Goal: Book appointment/travel/reservation

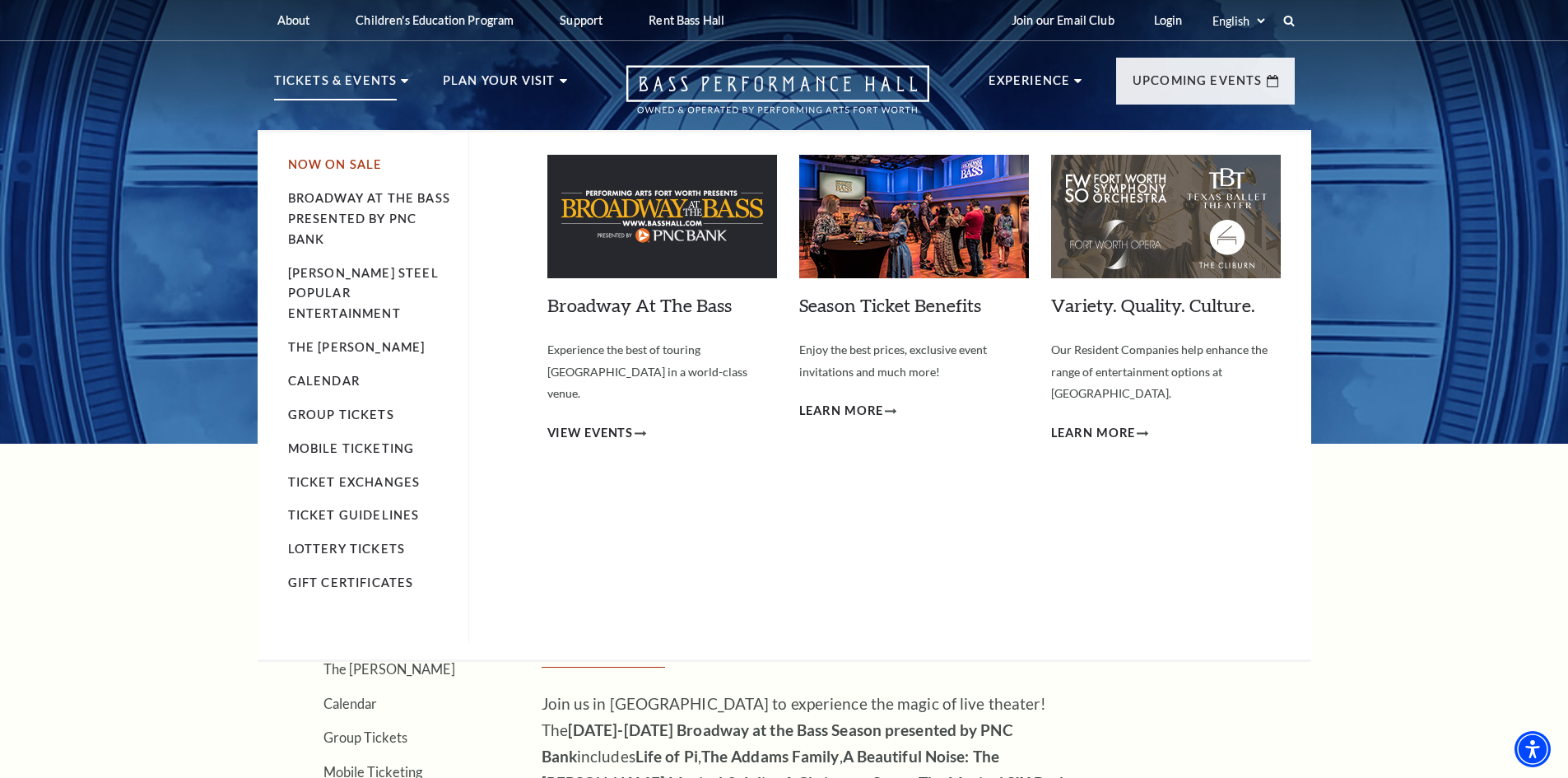
click at [348, 167] on link "Now On Sale" at bounding box center [335, 164] width 95 height 14
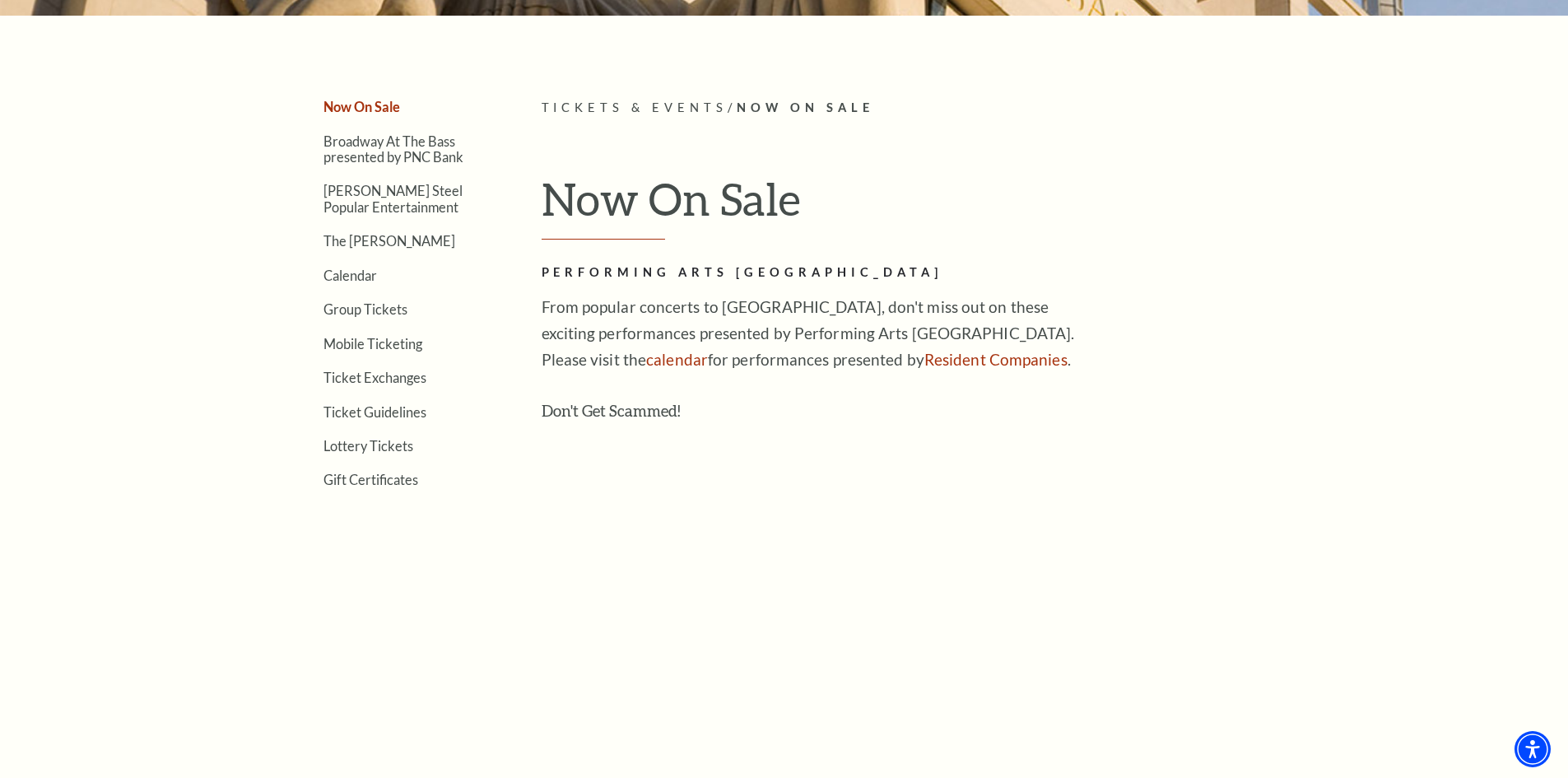
scroll to position [412, 0]
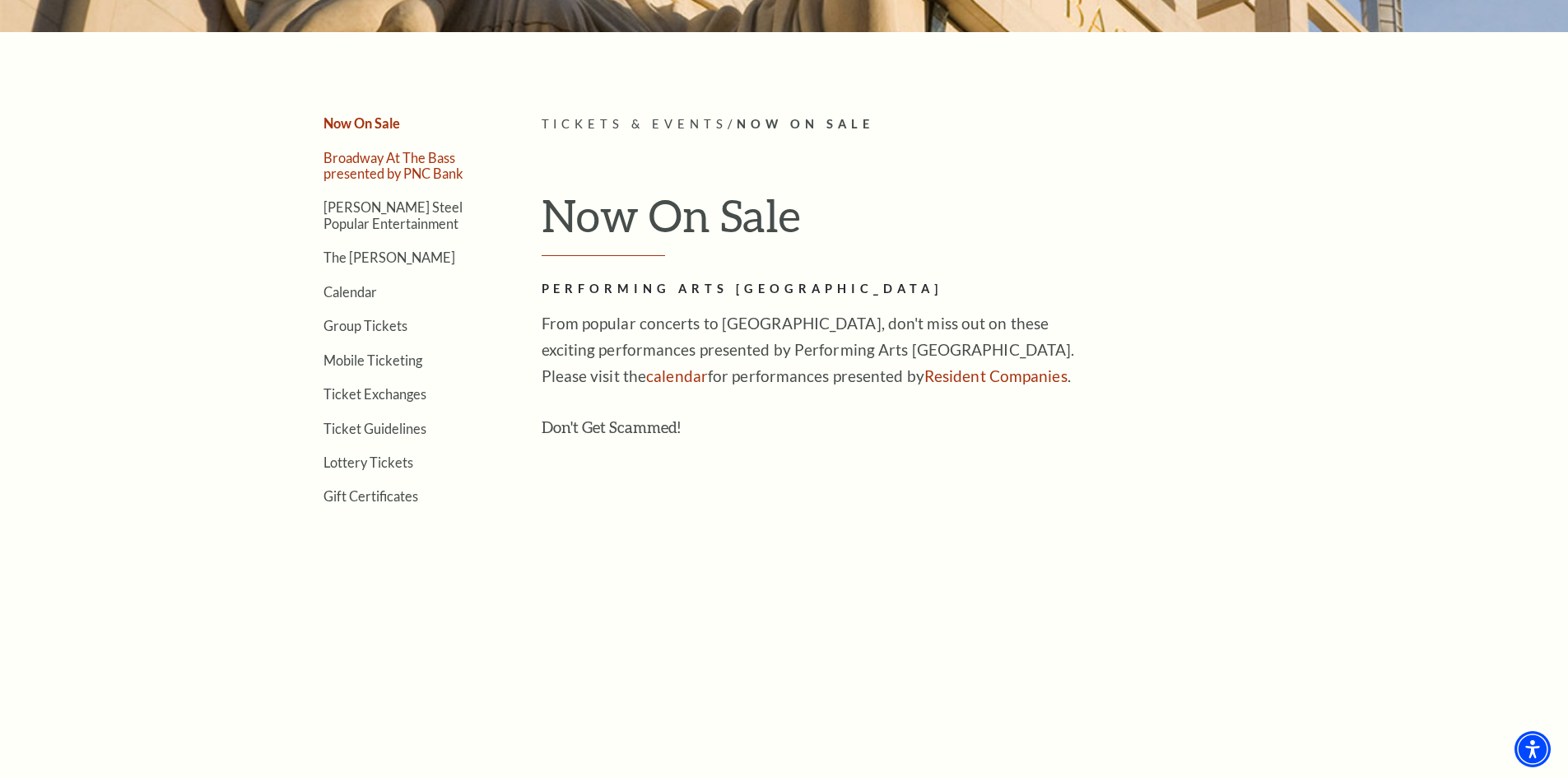
click at [369, 162] on link "Broadway At The Bass presented by PNC Bank" at bounding box center [393, 166] width 140 height 31
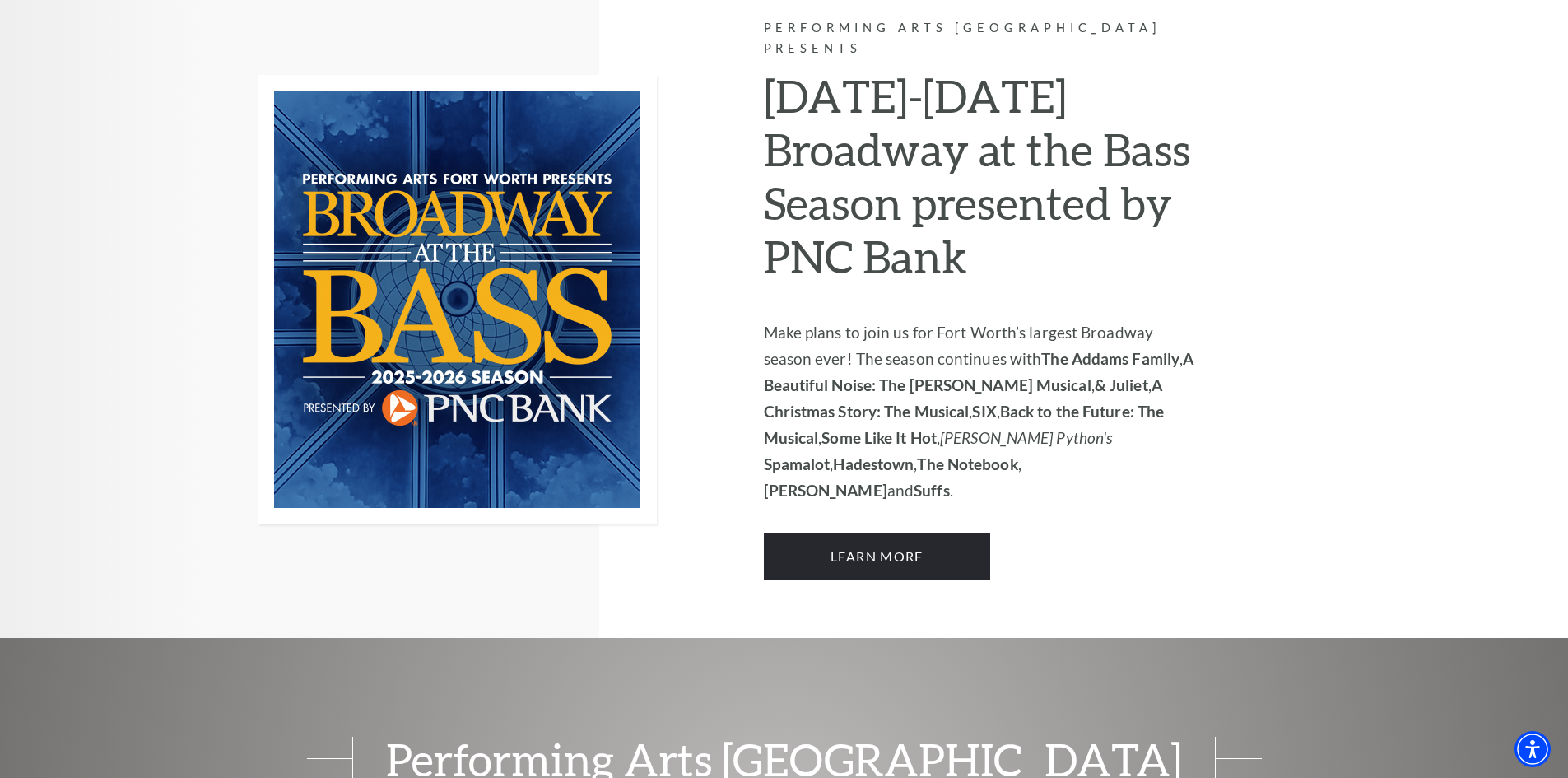
scroll to position [1071, 0]
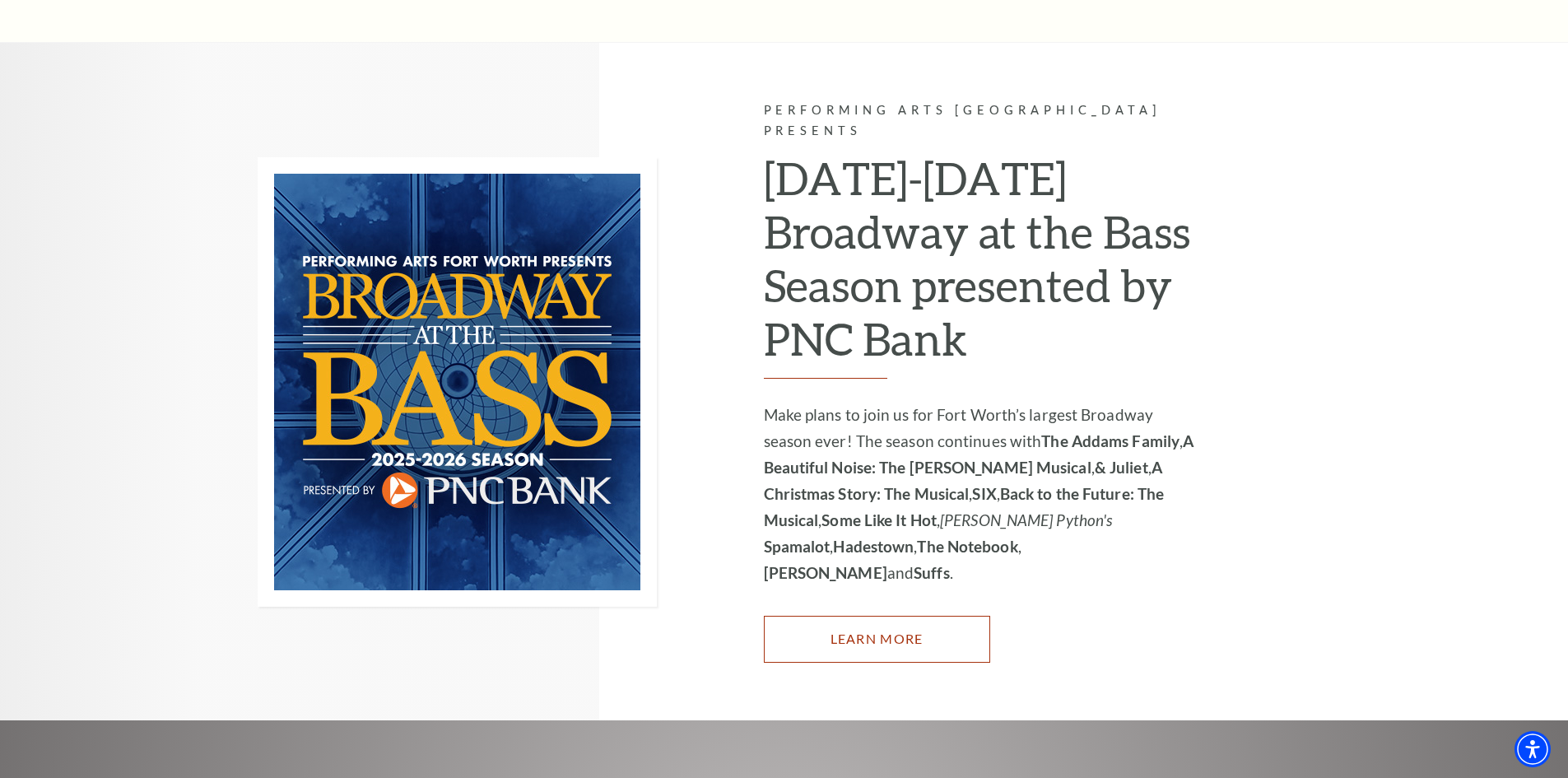
click at [863, 616] on link "Learn More" at bounding box center [877, 638] width 227 height 46
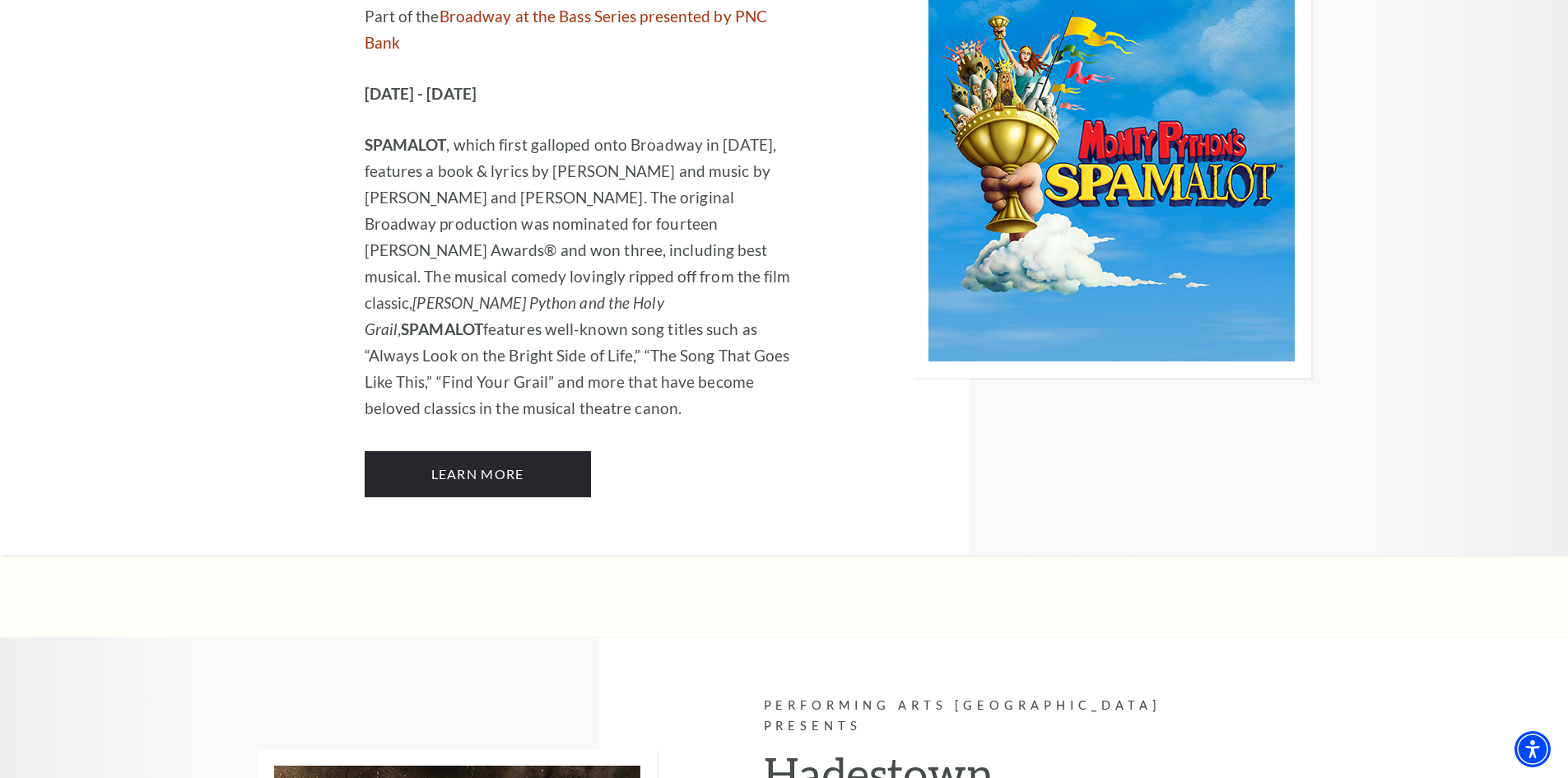
scroll to position [8068, 0]
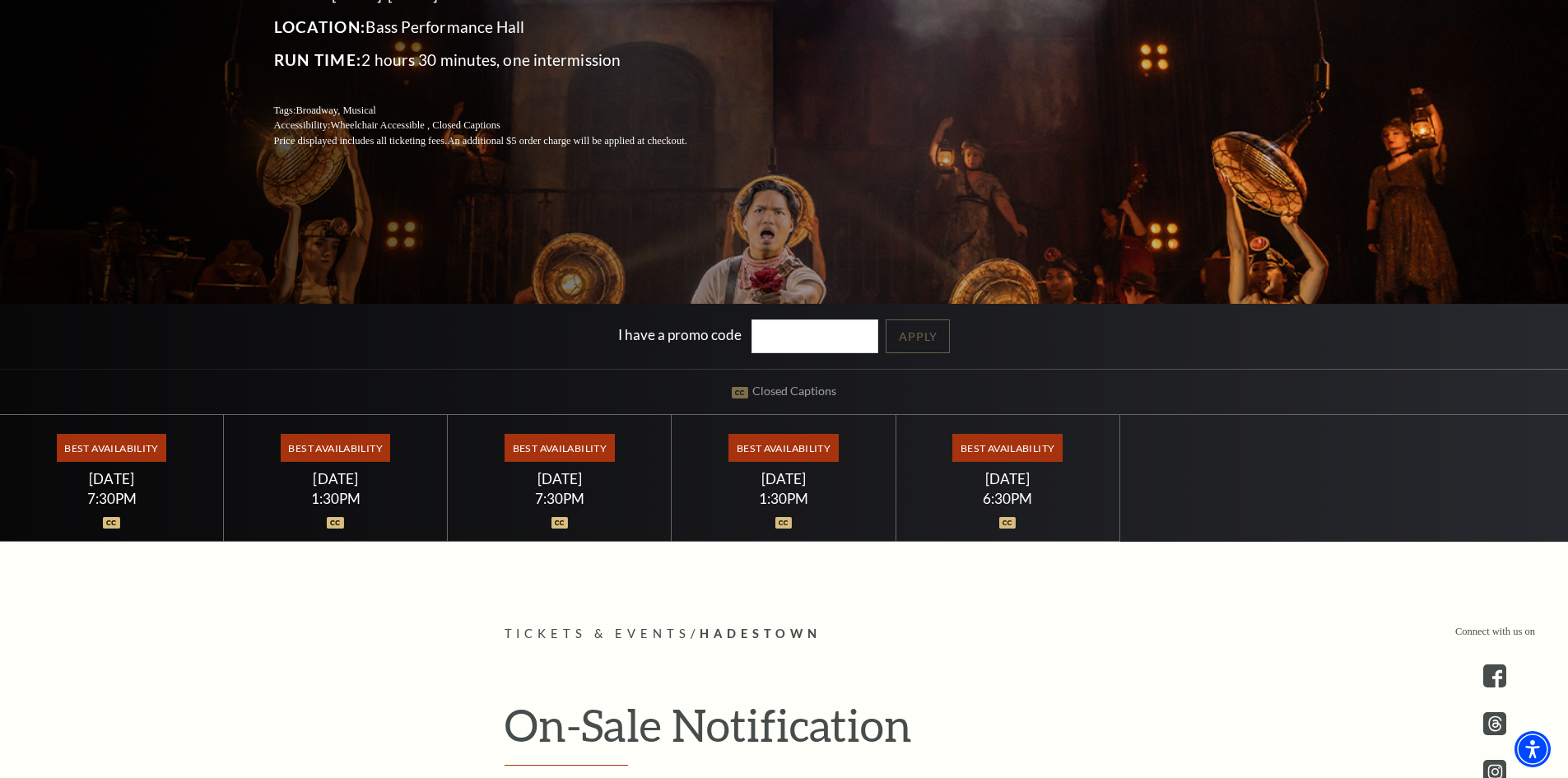
scroll to position [329, 0]
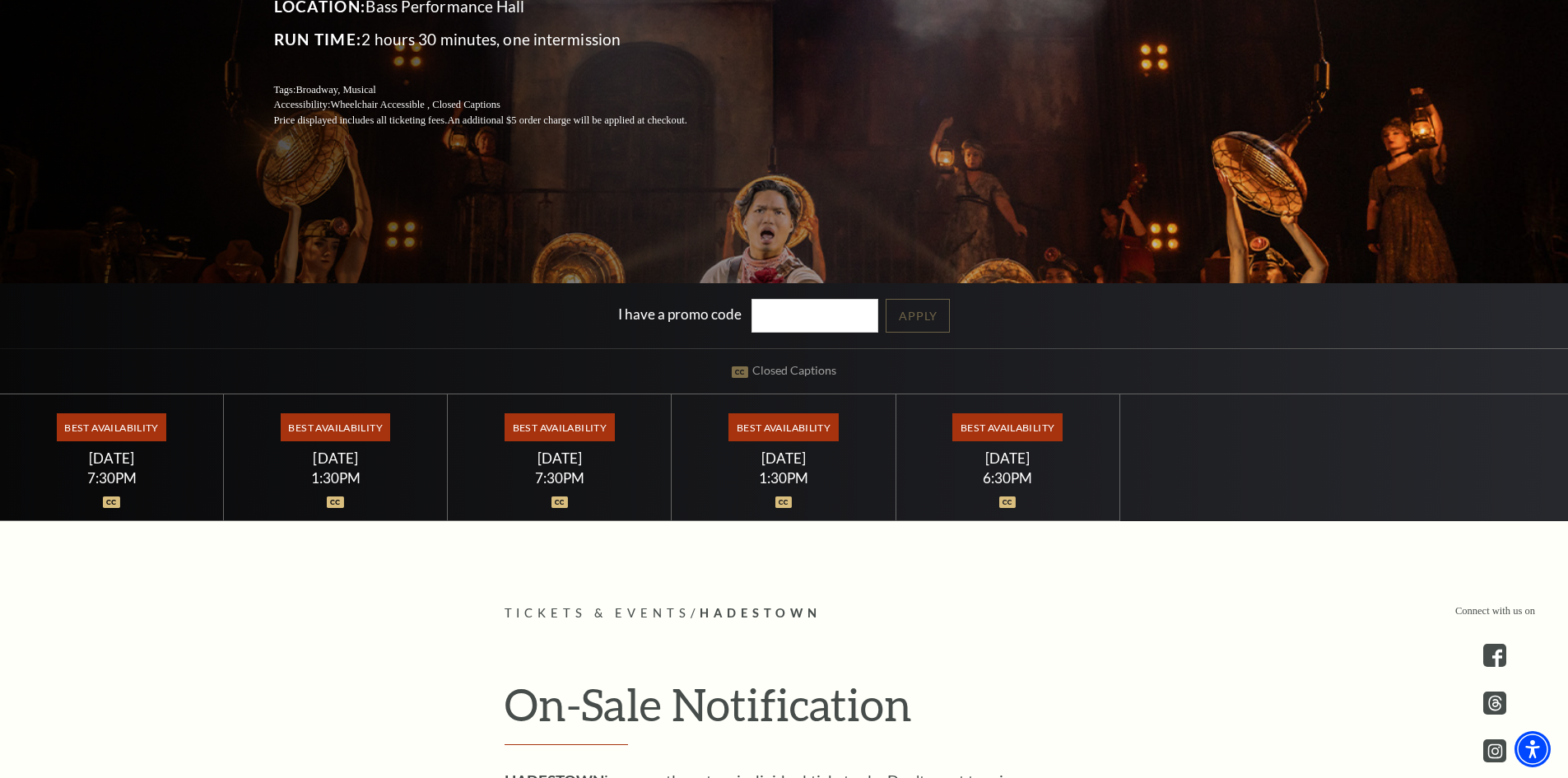
click at [557, 430] on span "Best Availability" at bounding box center [559, 427] width 109 height 28
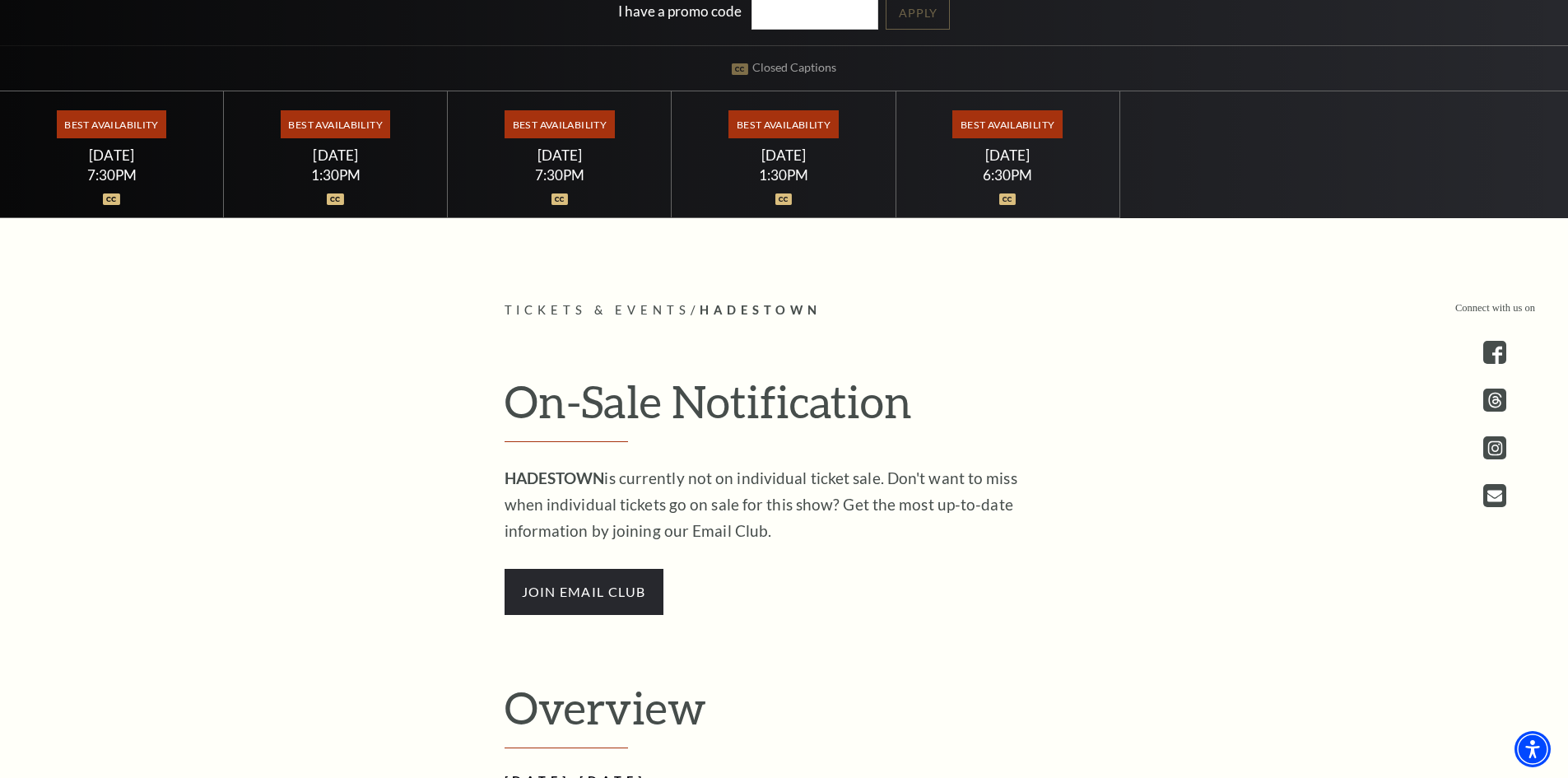
scroll to position [658, 0]
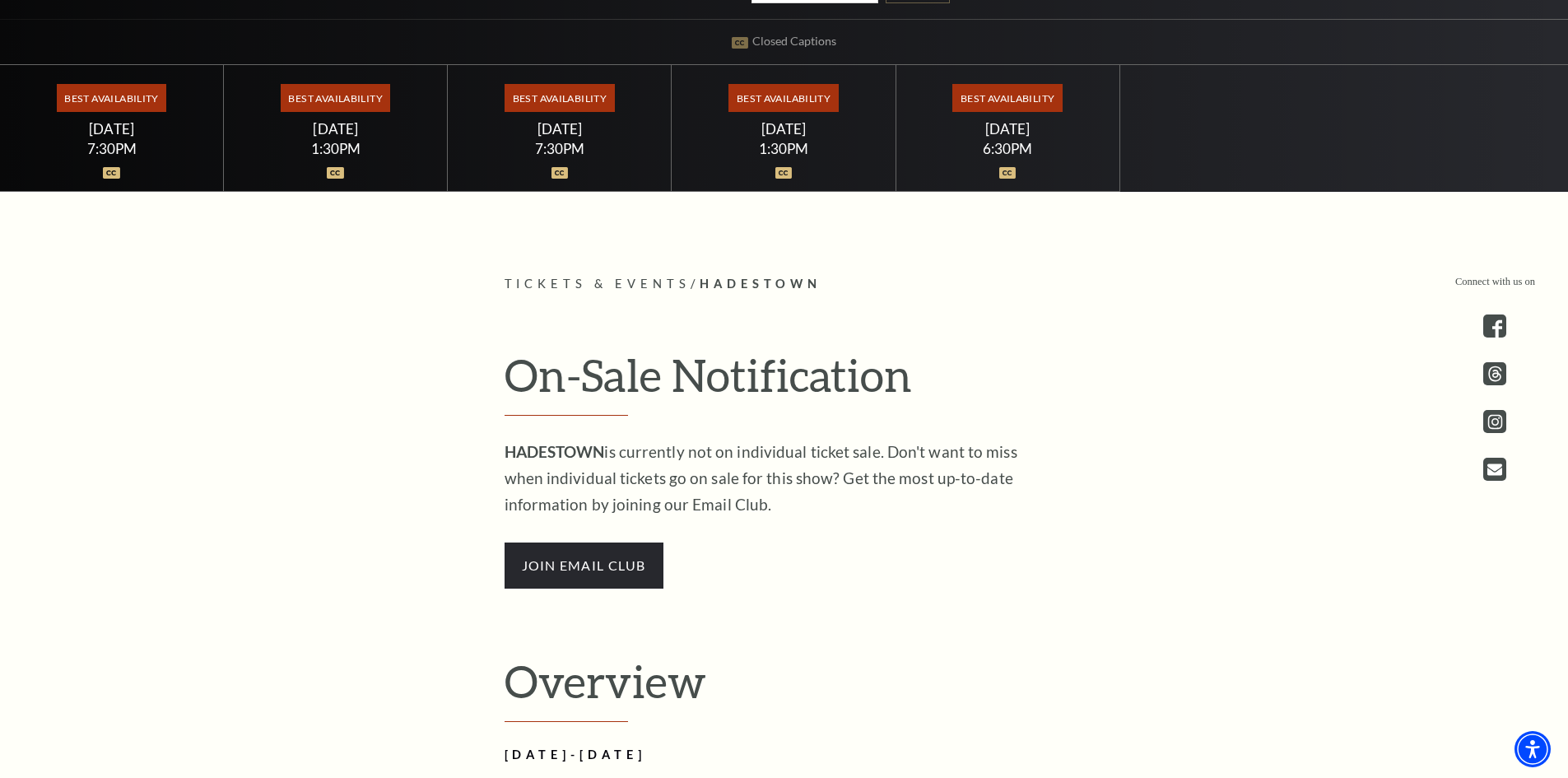
click at [589, 101] on span "Best Availability" at bounding box center [559, 98] width 109 height 28
click at [322, 91] on span "Best Availability" at bounding box center [335, 98] width 109 height 28
click at [554, 118] on div "Best Availability [DATE] 7:30PM" at bounding box center [560, 129] width 224 height 128
click at [103, 102] on span "Best Availability" at bounding box center [111, 98] width 109 height 28
click at [328, 107] on span "Best Availability" at bounding box center [335, 98] width 109 height 28
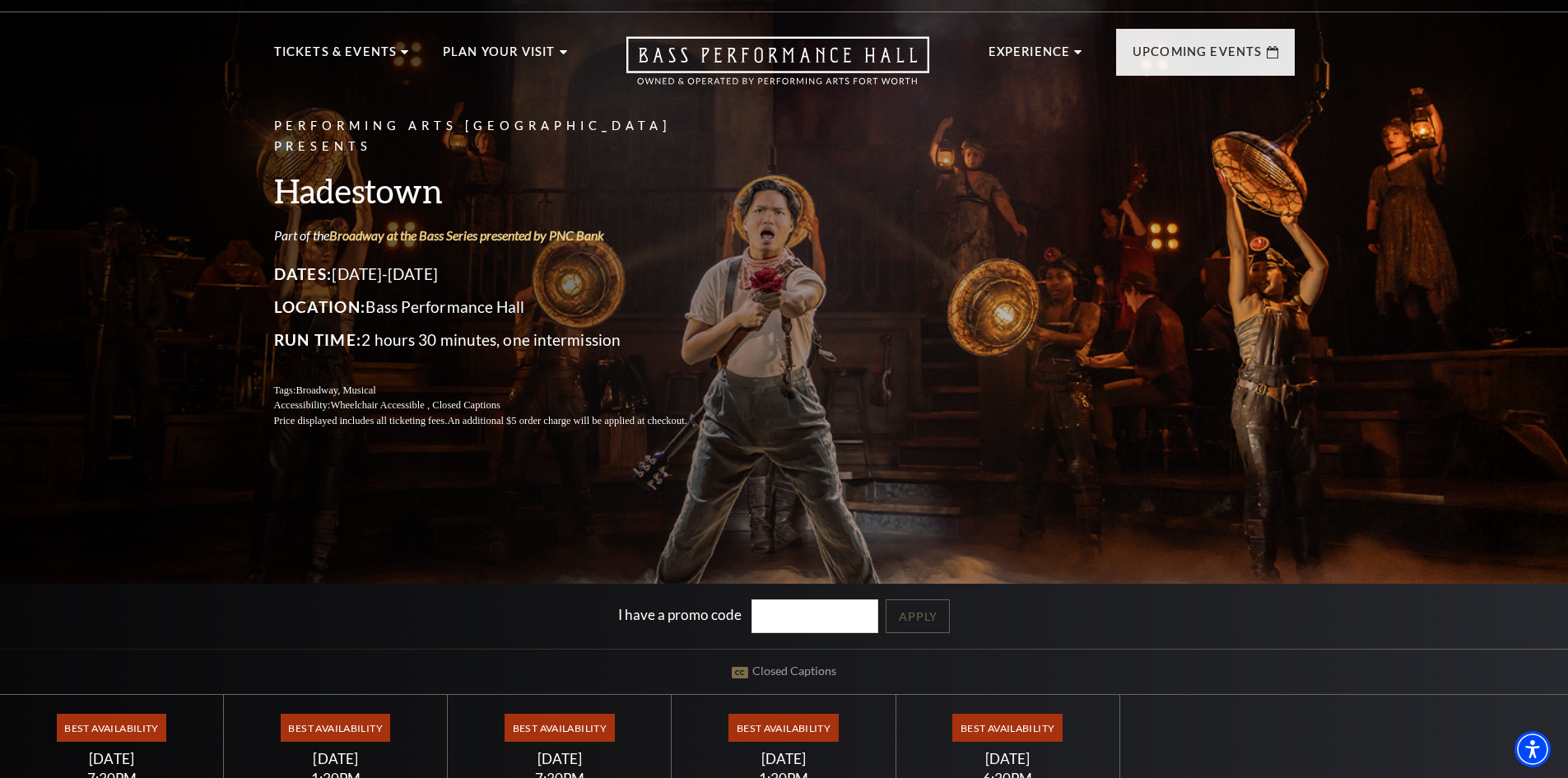
scroll to position [0, 0]
